Goal: Information Seeking & Learning: Learn about a topic

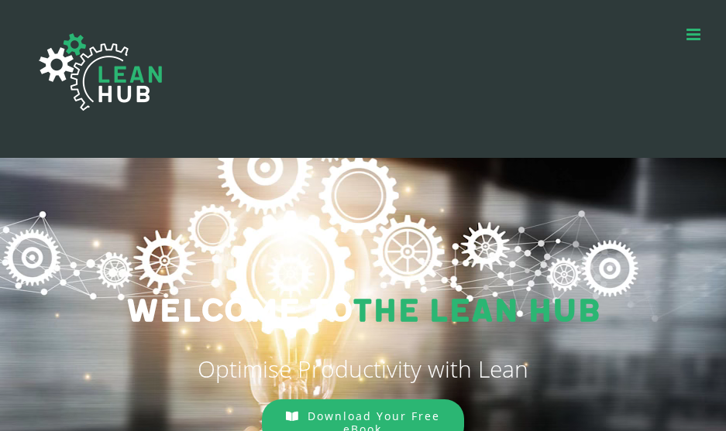
click at [689, 29] on link "Toggle mobile menu" at bounding box center [694, 34] width 16 height 16
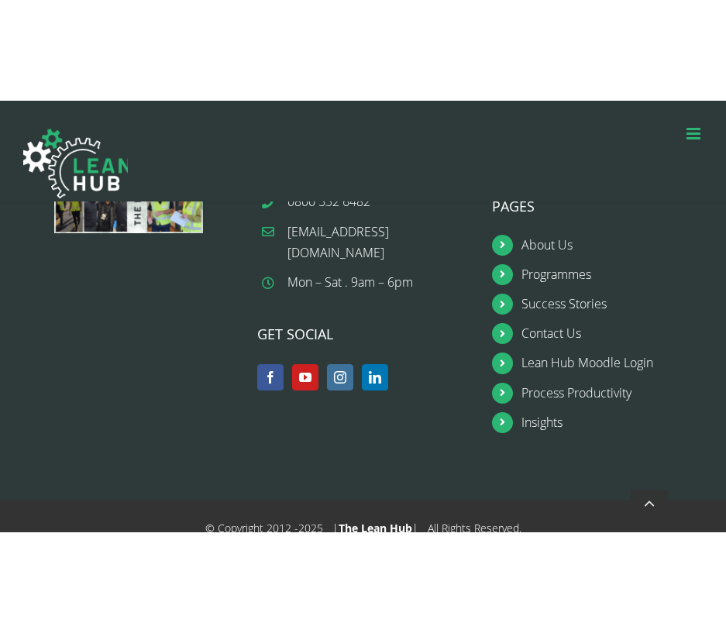
scroll to position [1765, 0]
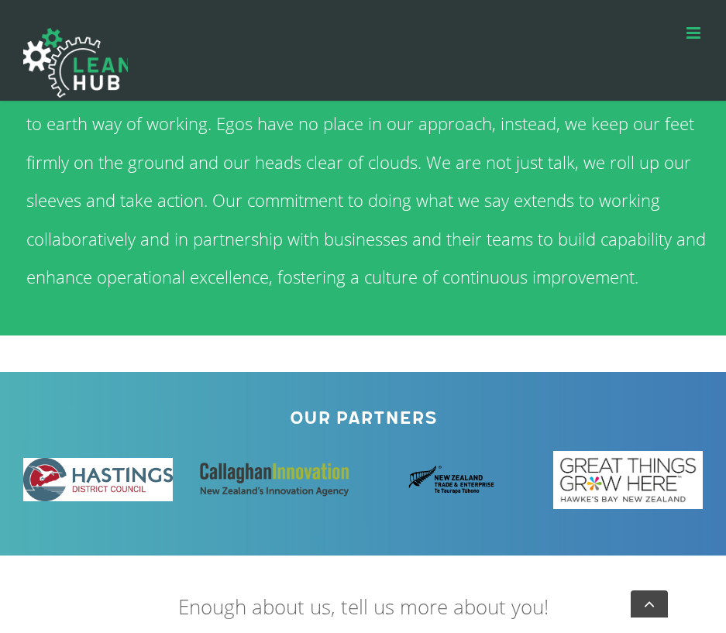
scroll to position [1724, 0]
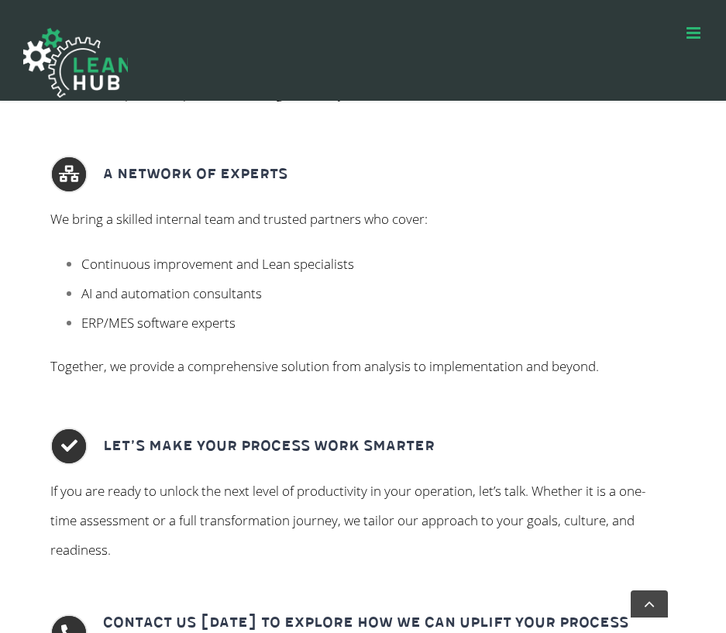
scroll to position [1782, 0]
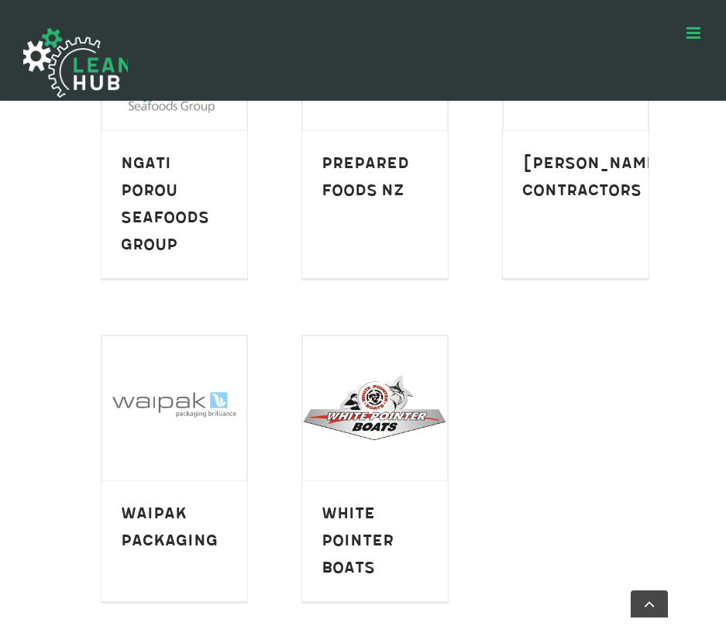
scroll to position [1549, 0]
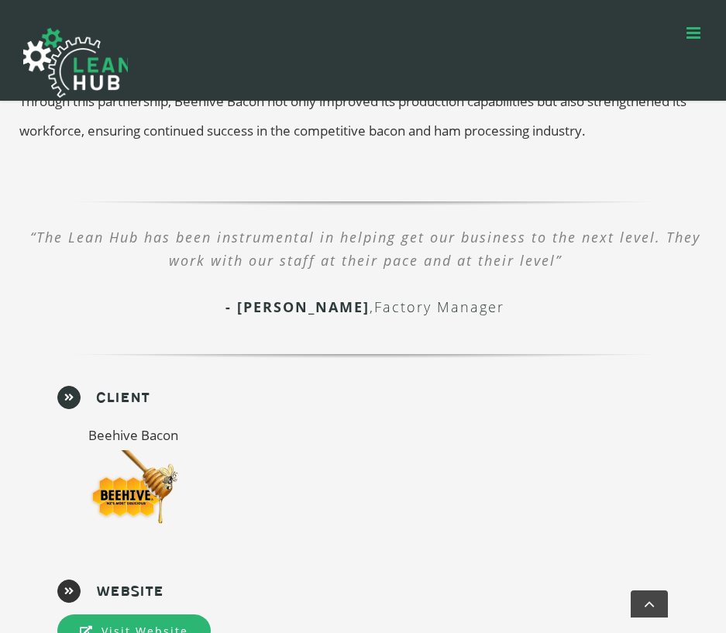
scroll to position [1162, 0]
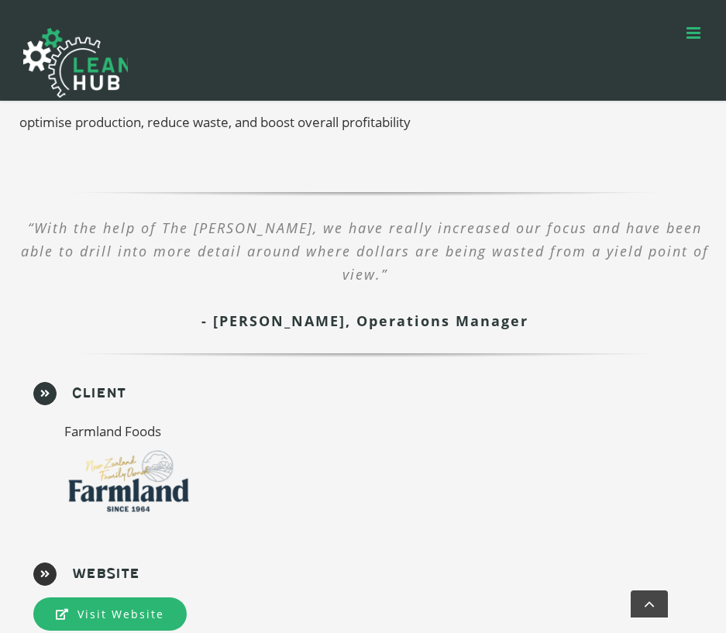
scroll to position [1239, 0]
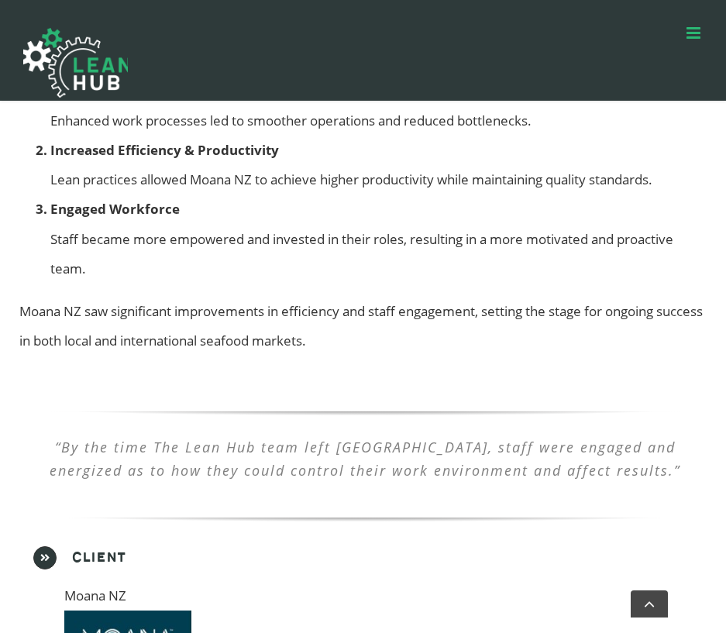
scroll to position [1084, 0]
